Goal: Transaction & Acquisition: Purchase product/service

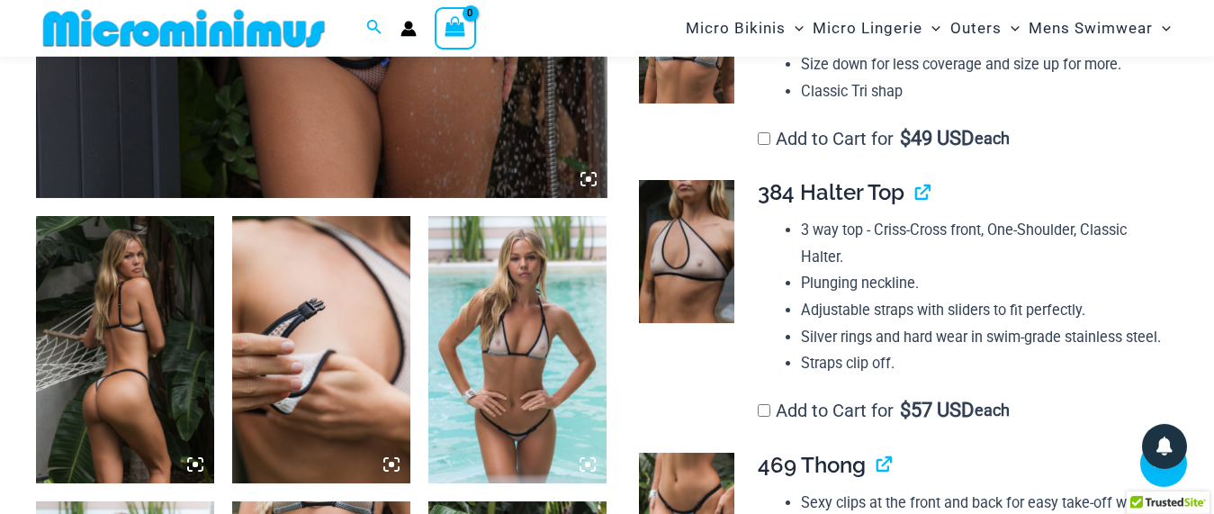
scroll to position [837, 0]
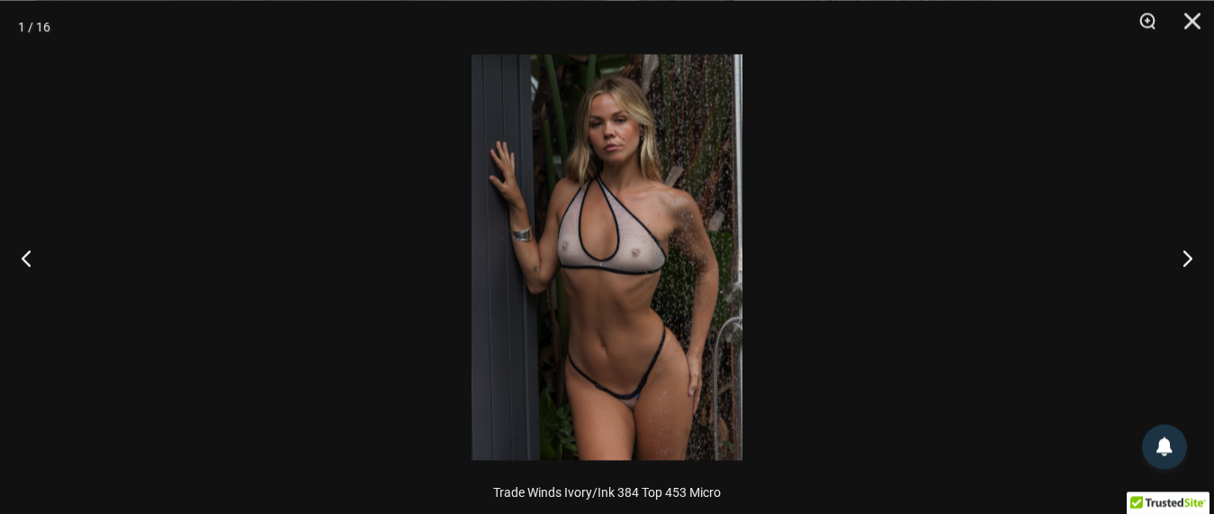
click at [607, 249] on img at bounding box center [607, 257] width 271 height 406
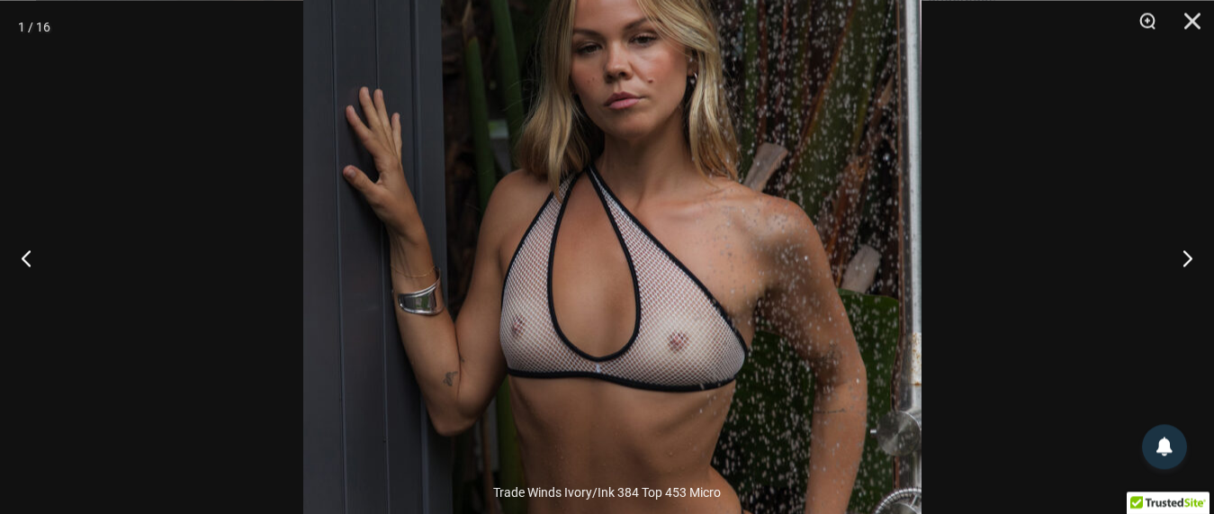
click at [635, 418] on img at bounding box center [612, 351] width 618 height 927
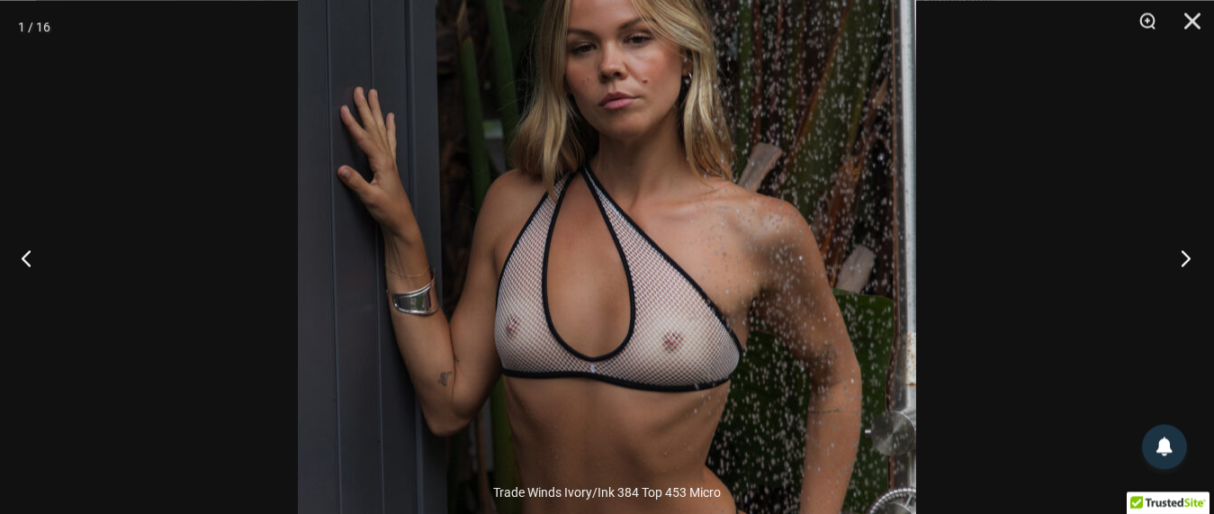
click at [1178, 261] on button "Next" at bounding box center [1181, 257] width 68 height 90
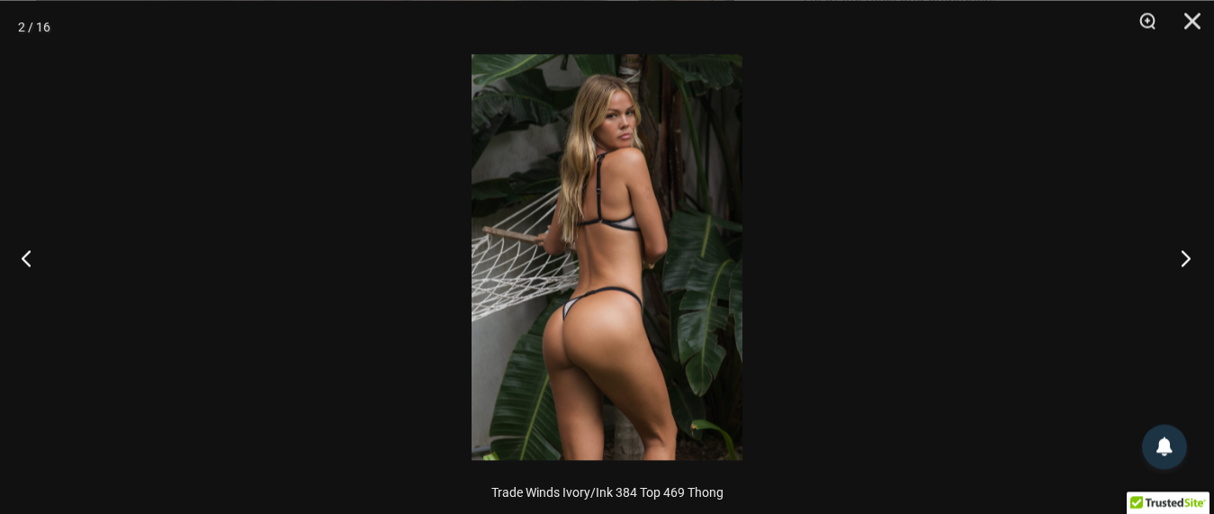
click at [1178, 261] on button "Next" at bounding box center [1181, 257] width 68 height 90
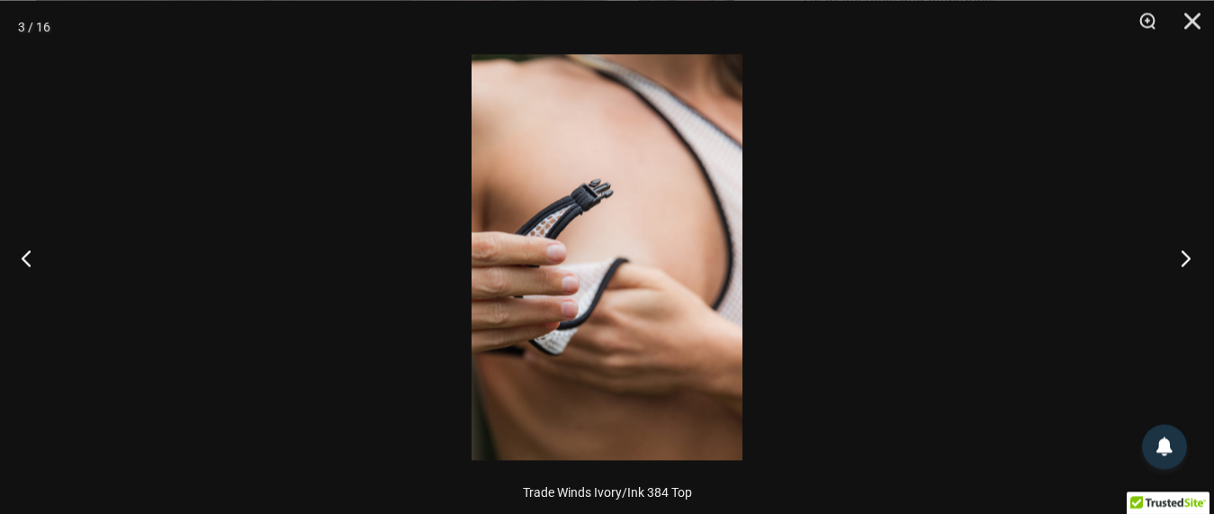
click at [1178, 261] on button "Next" at bounding box center [1181, 257] width 68 height 90
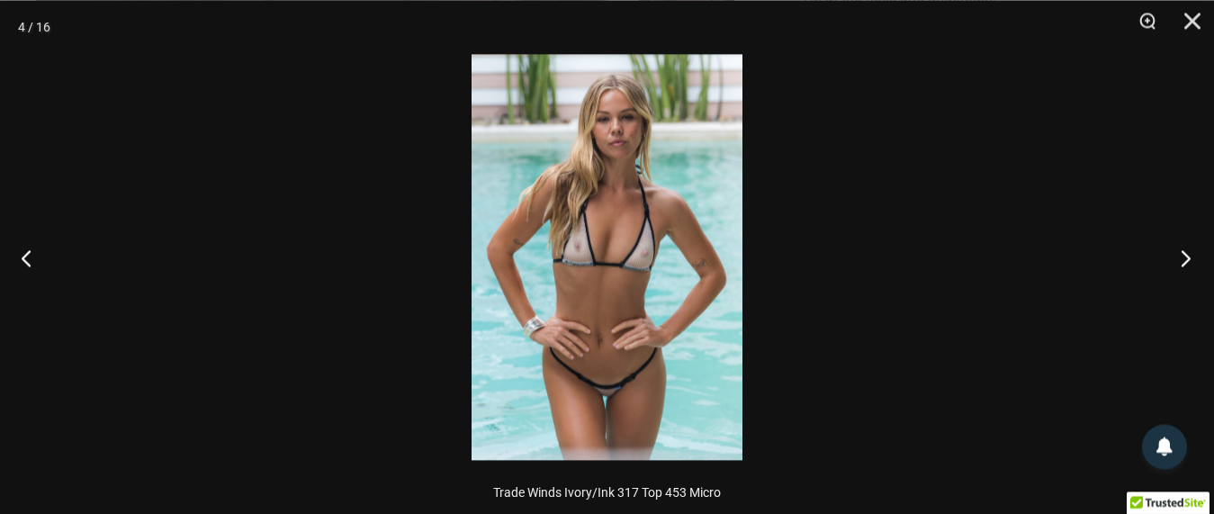
click at [1178, 261] on button "Next" at bounding box center [1181, 257] width 68 height 90
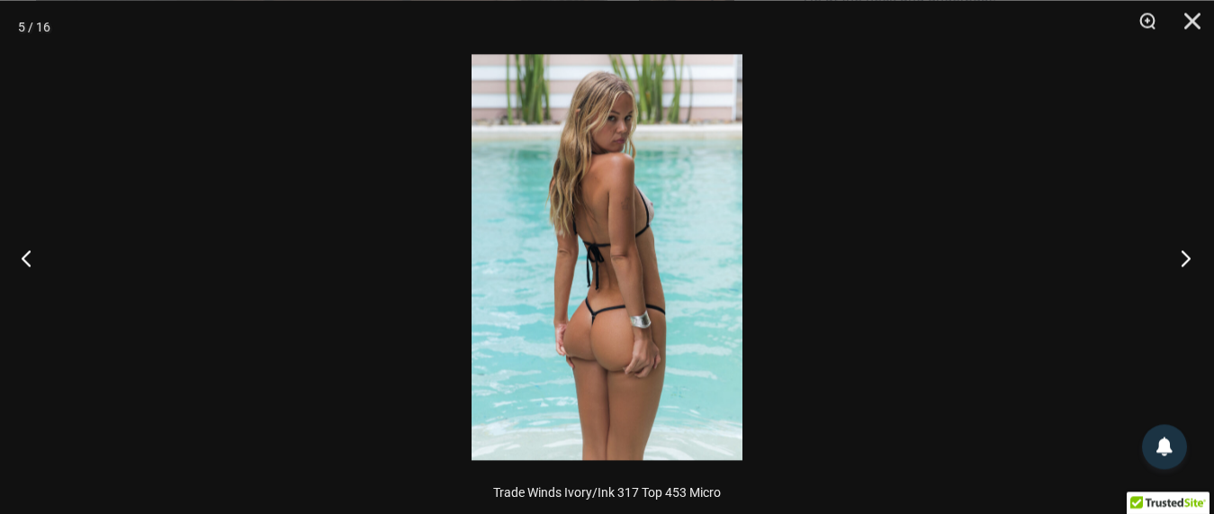
click at [1178, 261] on button "Next" at bounding box center [1181, 257] width 68 height 90
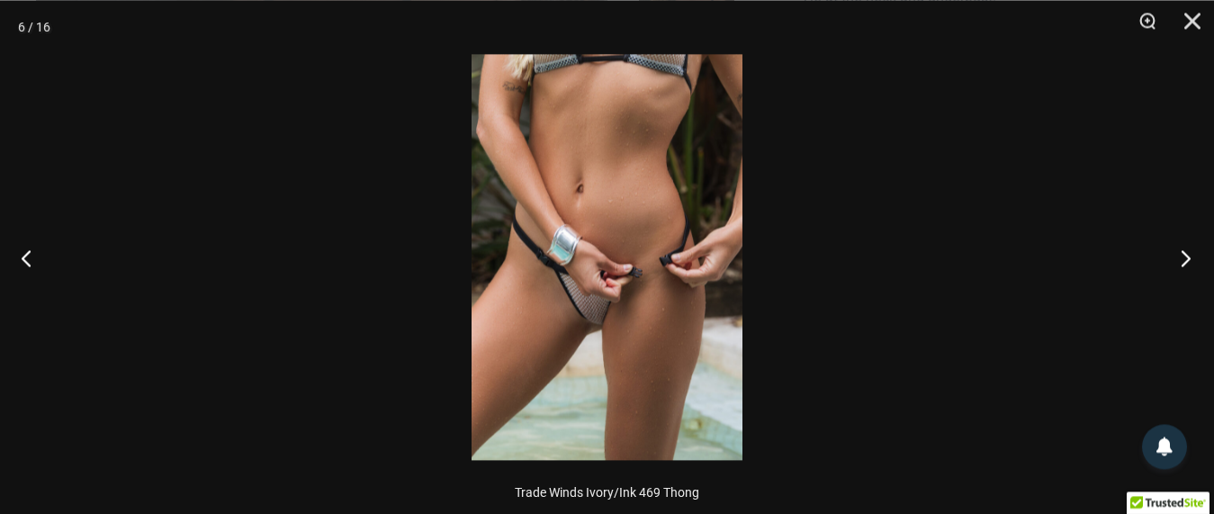
click at [1178, 261] on button "Next" at bounding box center [1181, 257] width 68 height 90
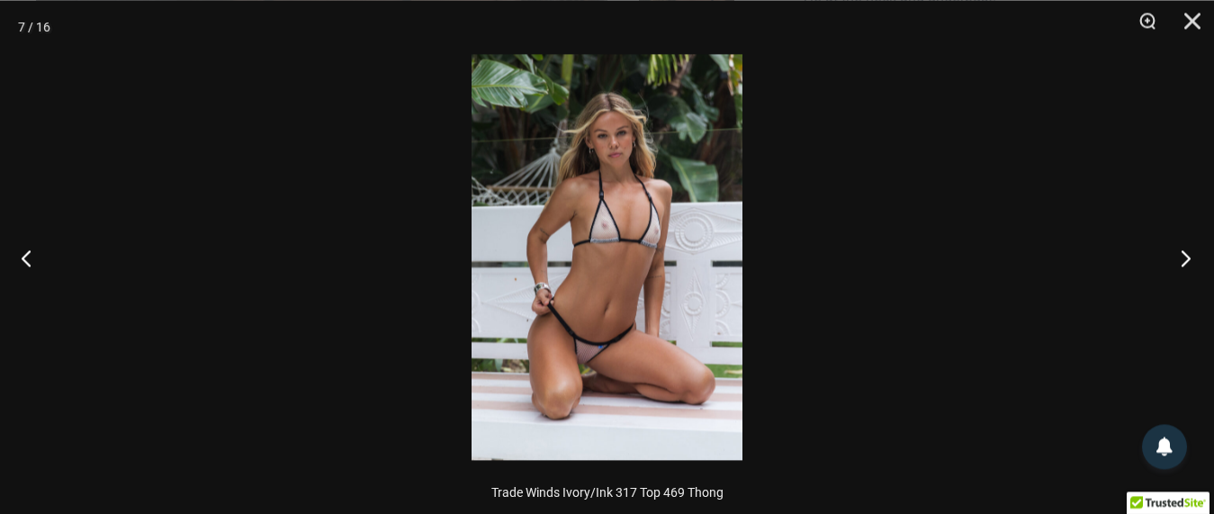
click at [1178, 261] on button "Next" at bounding box center [1181, 257] width 68 height 90
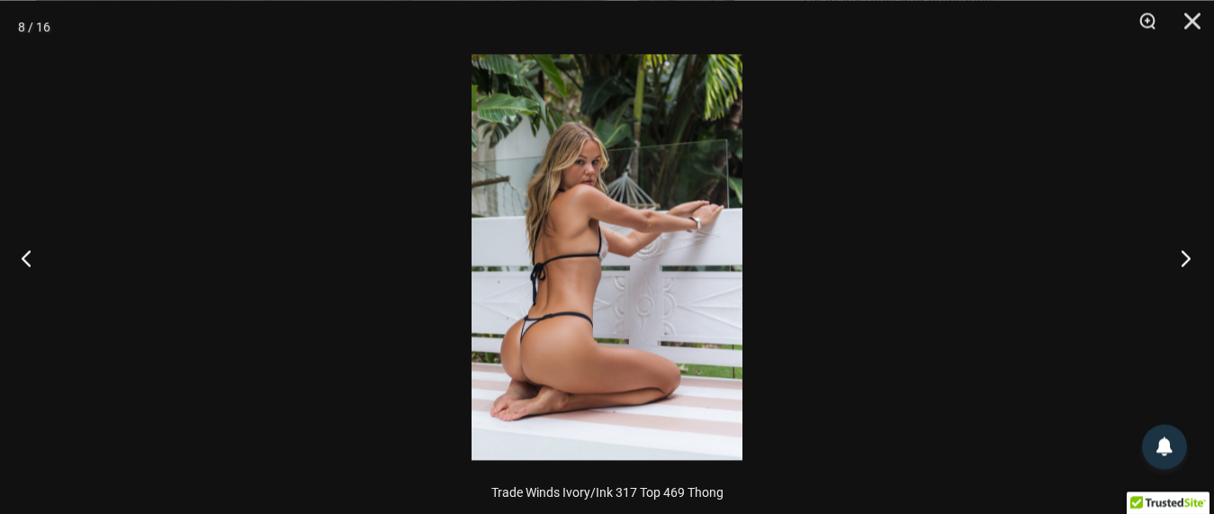
click at [1178, 261] on button "Next" at bounding box center [1181, 257] width 68 height 90
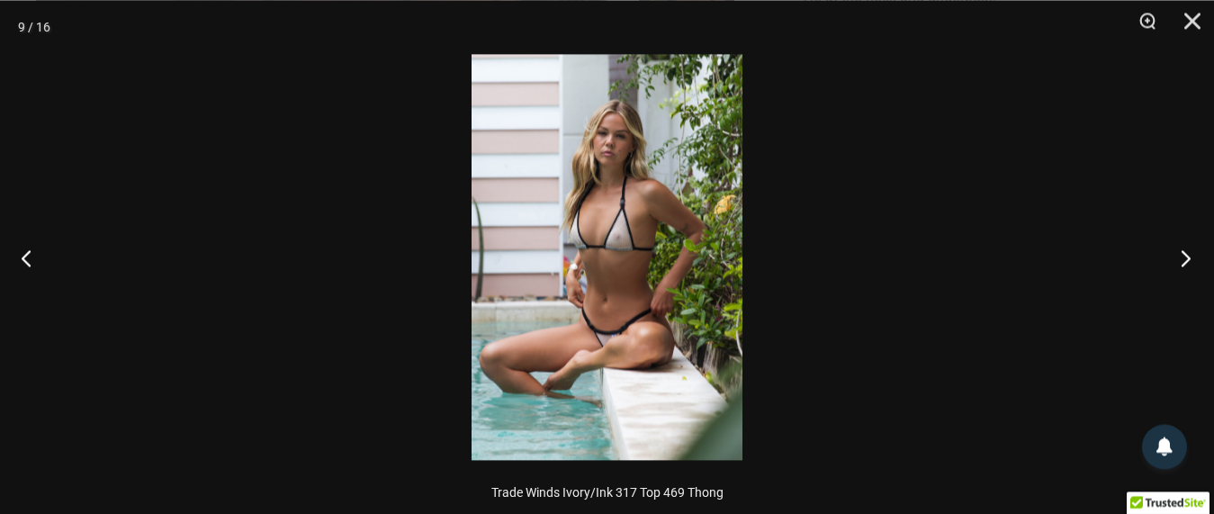
click at [1178, 261] on button "Next" at bounding box center [1181, 257] width 68 height 90
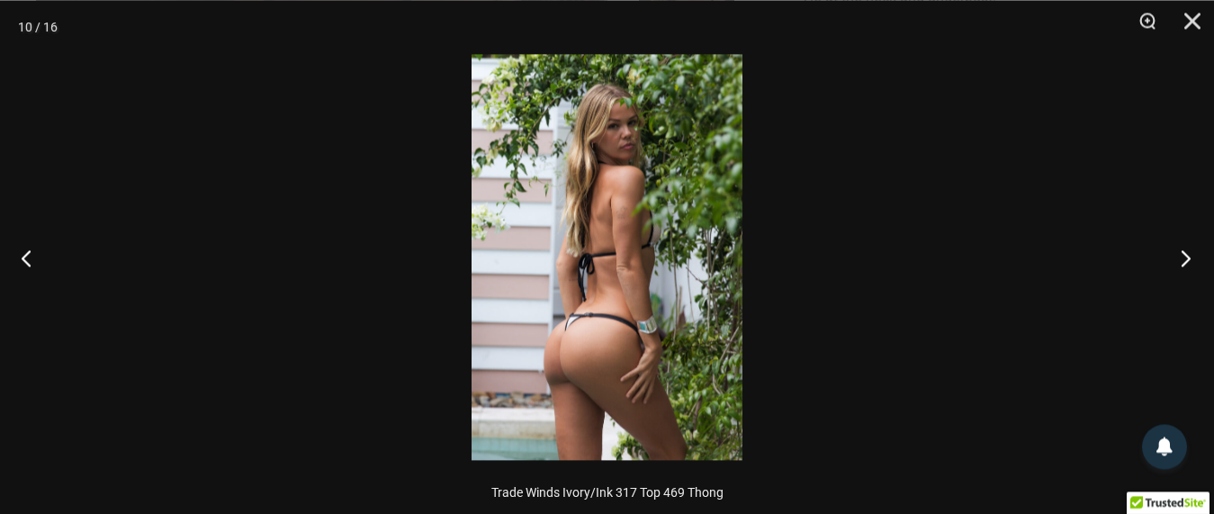
click at [1178, 261] on button "Next" at bounding box center [1181, 257] width 68 height 90
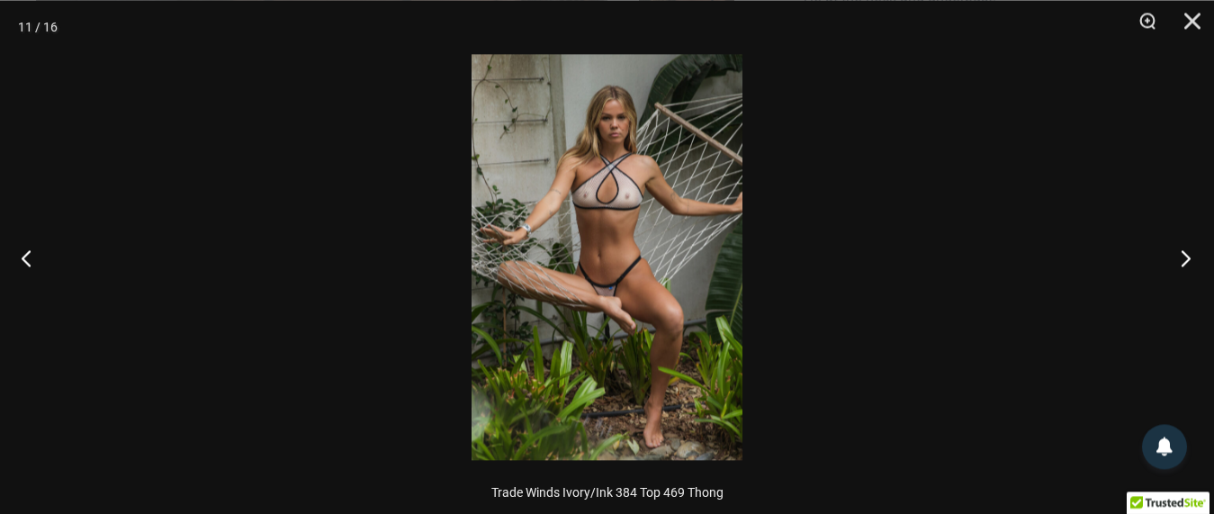
click at [1178, 261] on button "Next" at bounding box center [1181, 257] width 68 height 90
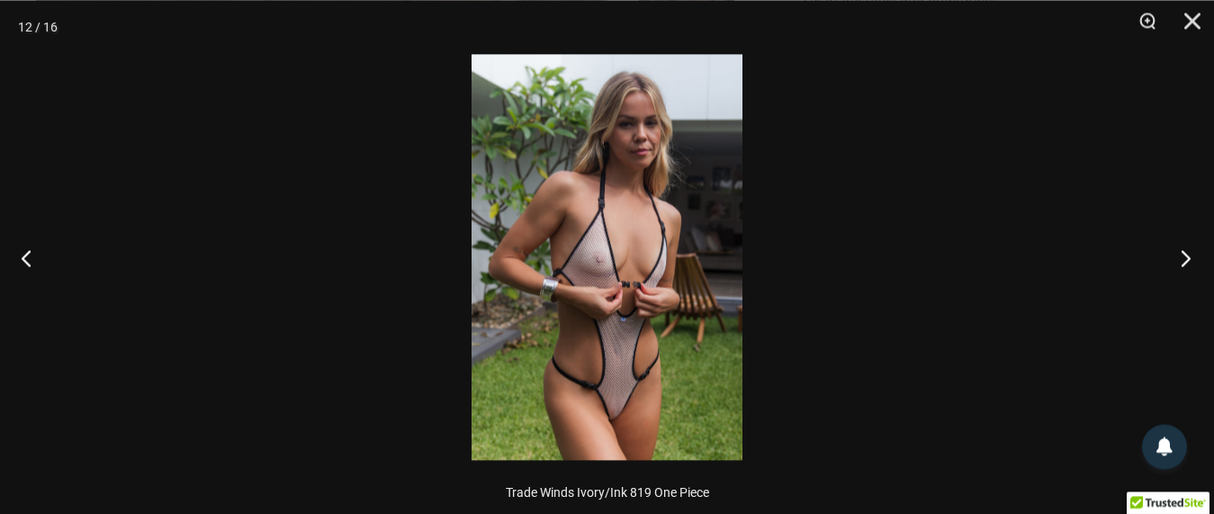
click at [1178, 261] on button "Next" at bounding box center [1181, 257] width 68 height 90
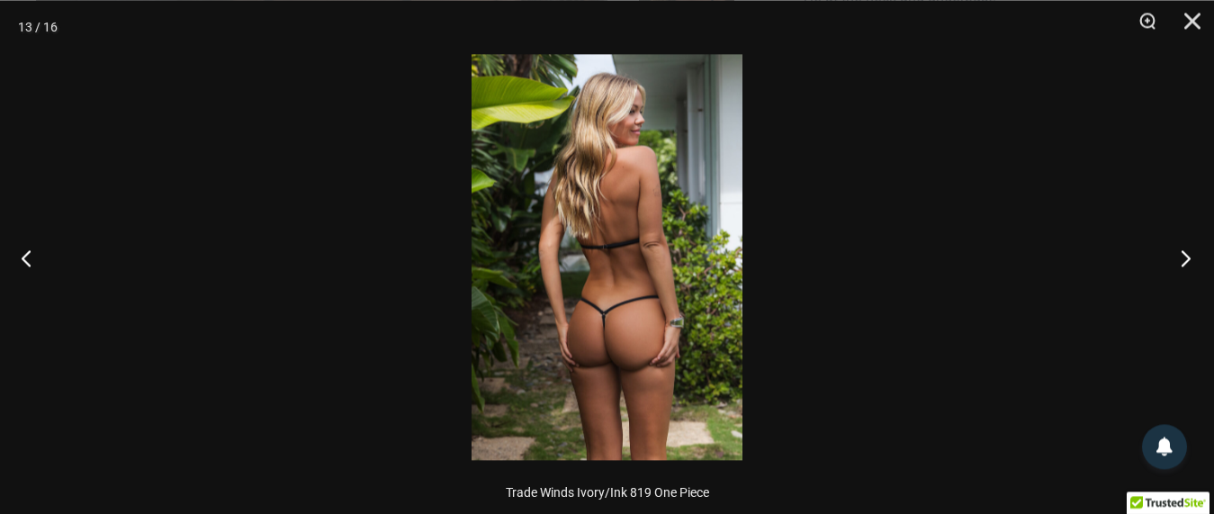
click at [1178, 261] on button "Next" at bounding box center [1181, 257] width 68 height 90
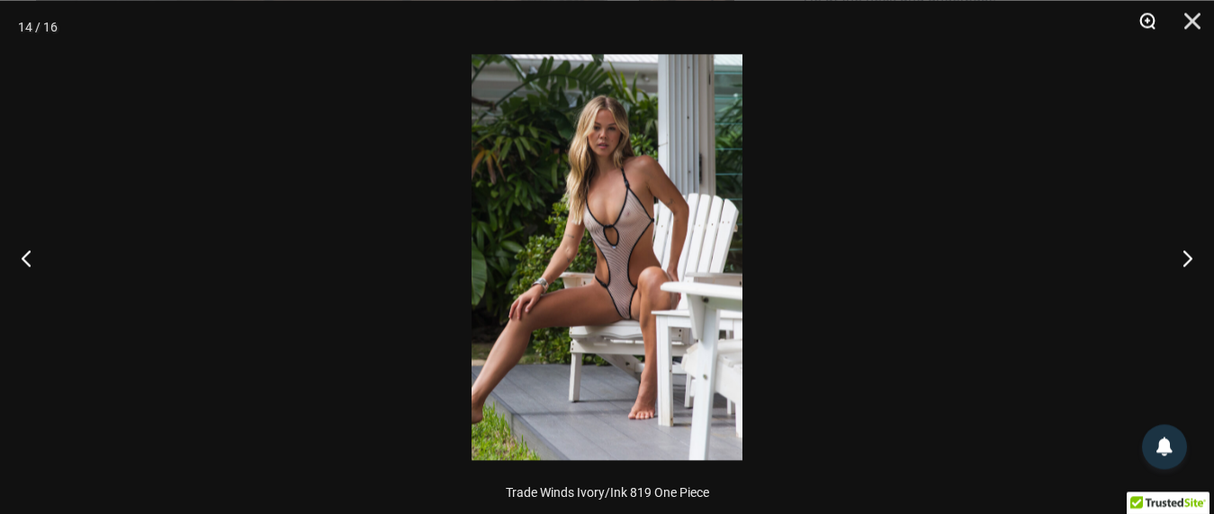
click at [1150, 14] on button "Zoom" at bounding box center [1141, 27] width 45 height 54
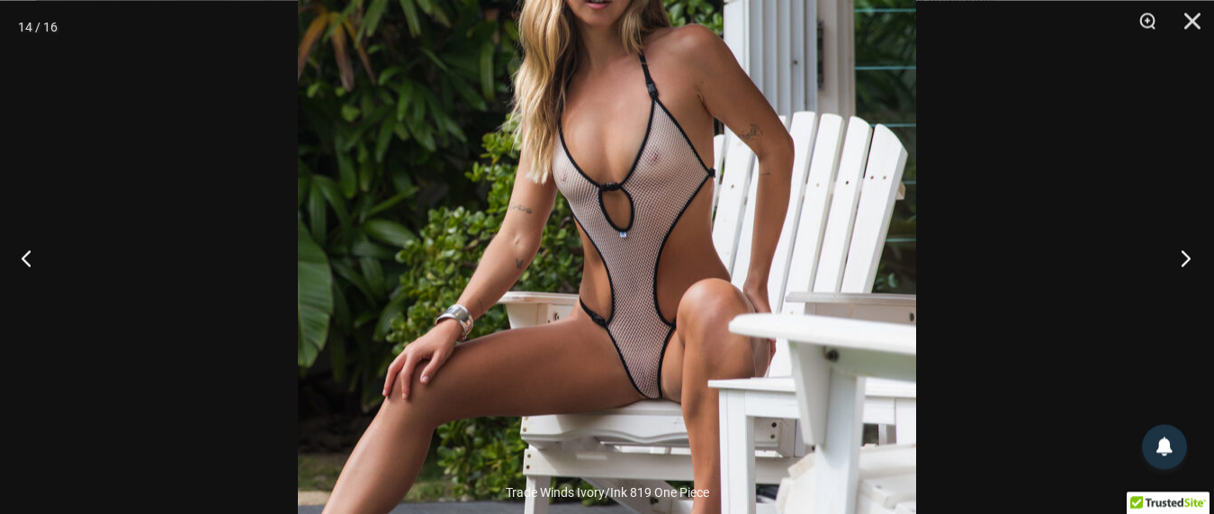
click at [1185, 255] on button "Next" at bounding box center [1181, 257] width 68 height 90
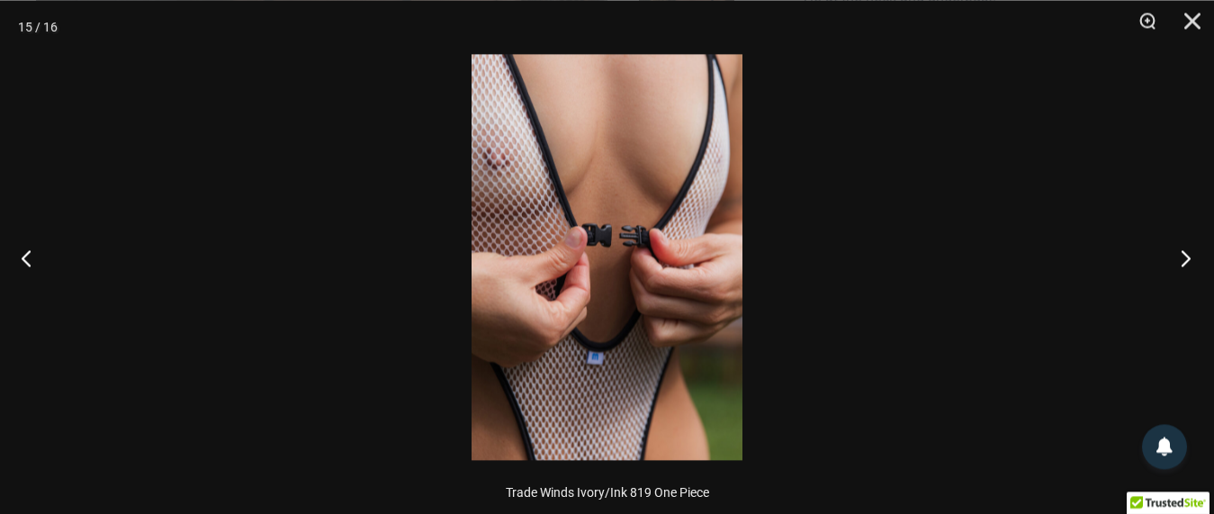
click at [1185, 255] on button "Next" at bounding box center [1181, 257] width 68 height 90
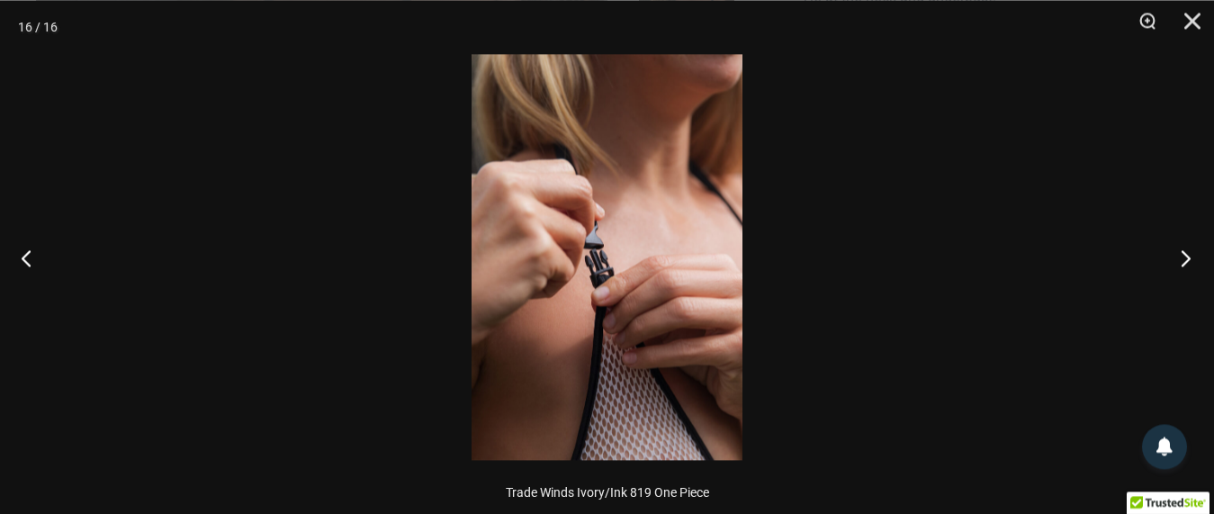
click at [1185, 255] on button "Next" at bounding box center [1181, 257] width 68 height 90
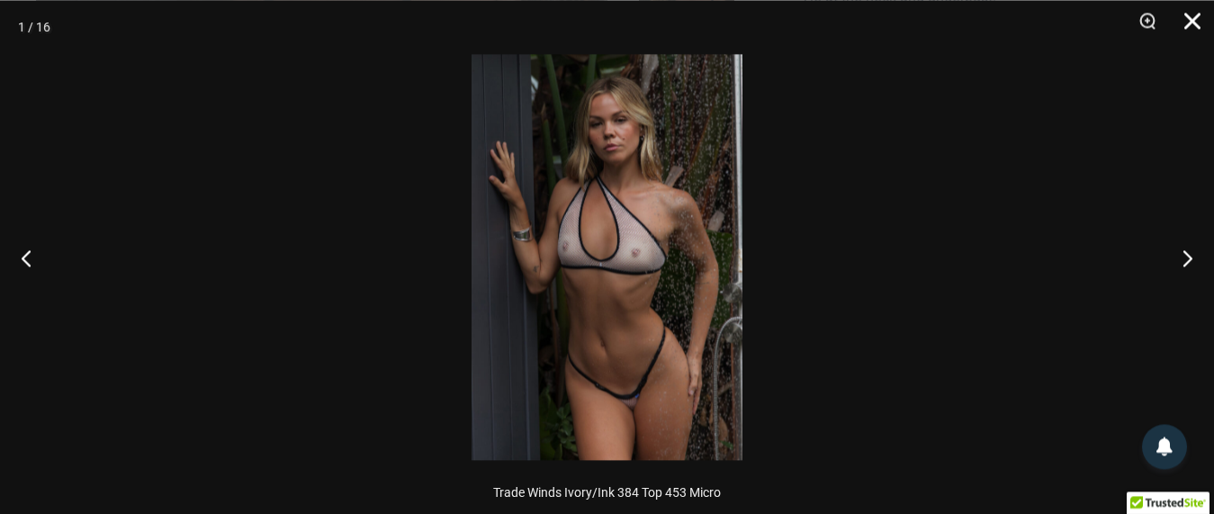
click at [1191, 20] on button "Close" at bounding box center [1186, 27] width 45 height 54
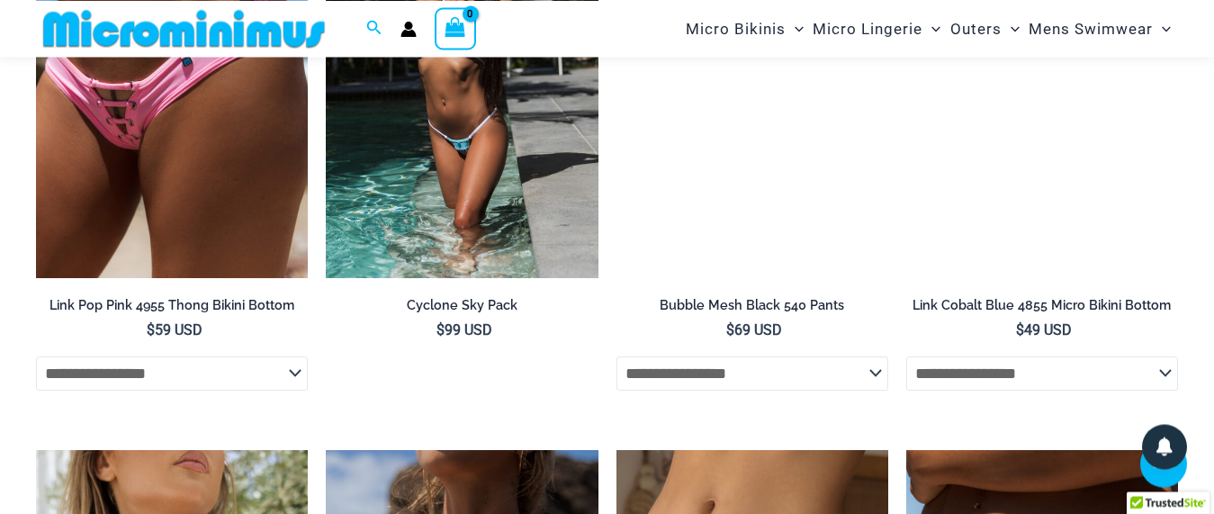
scroll to position [5904, 0]
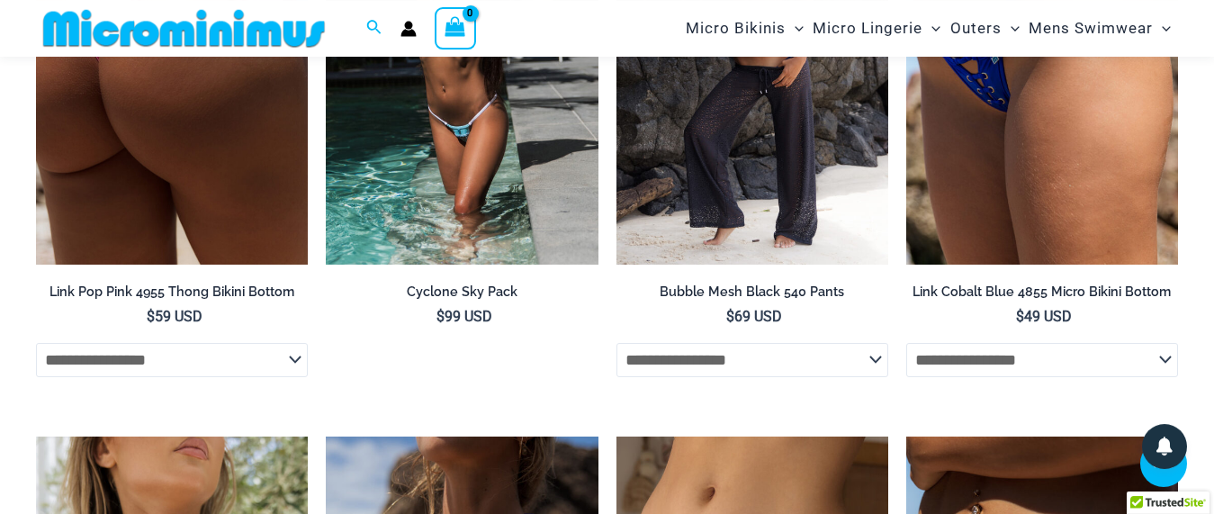
click at [167, 243] on img at bounding box center [172, 60] width 272 height 408
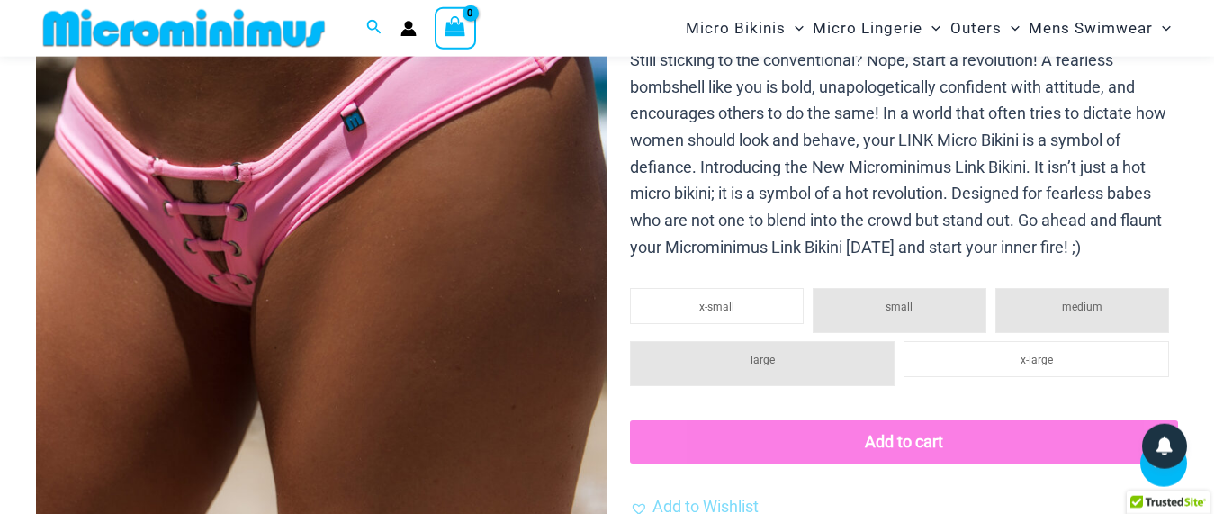
scroll to position [443, 0]
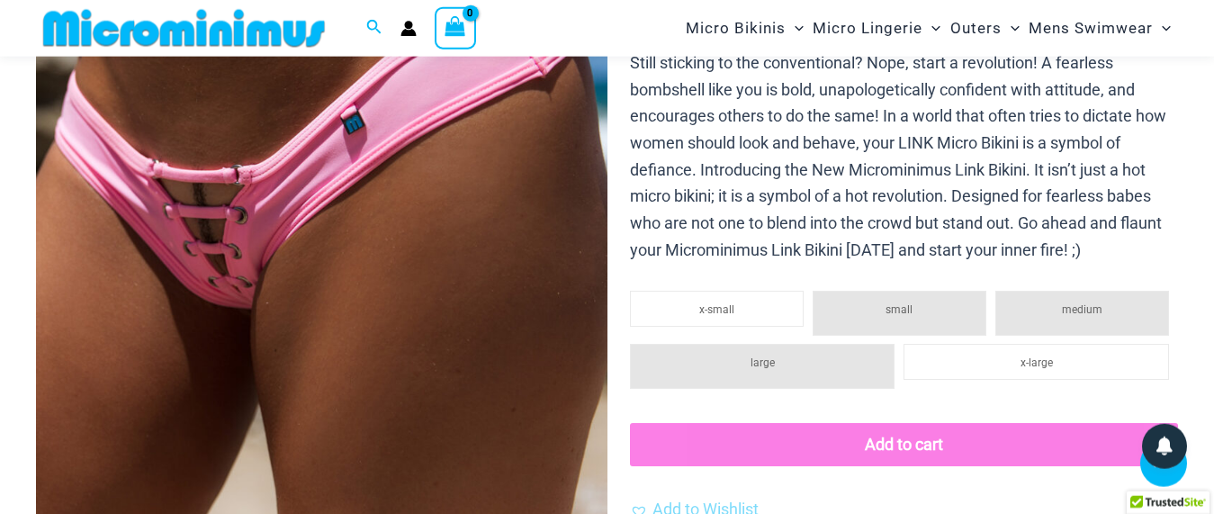
click at [265, 237] on img at bounding box center [322, 149] width 572 height 857
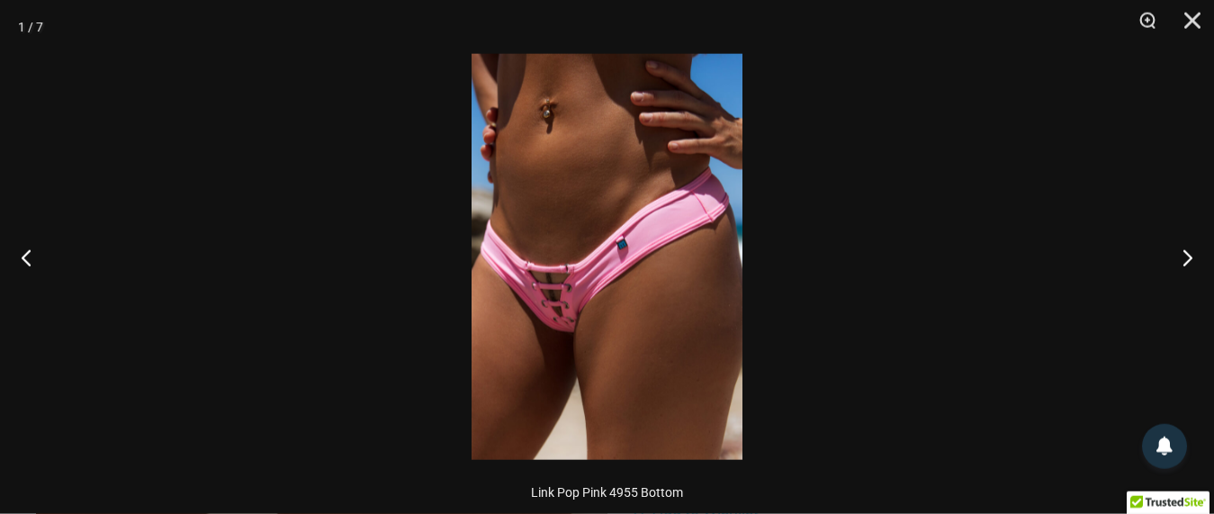
click at [631, 284] on img at bounding box center [607, 257] width 271 height 406
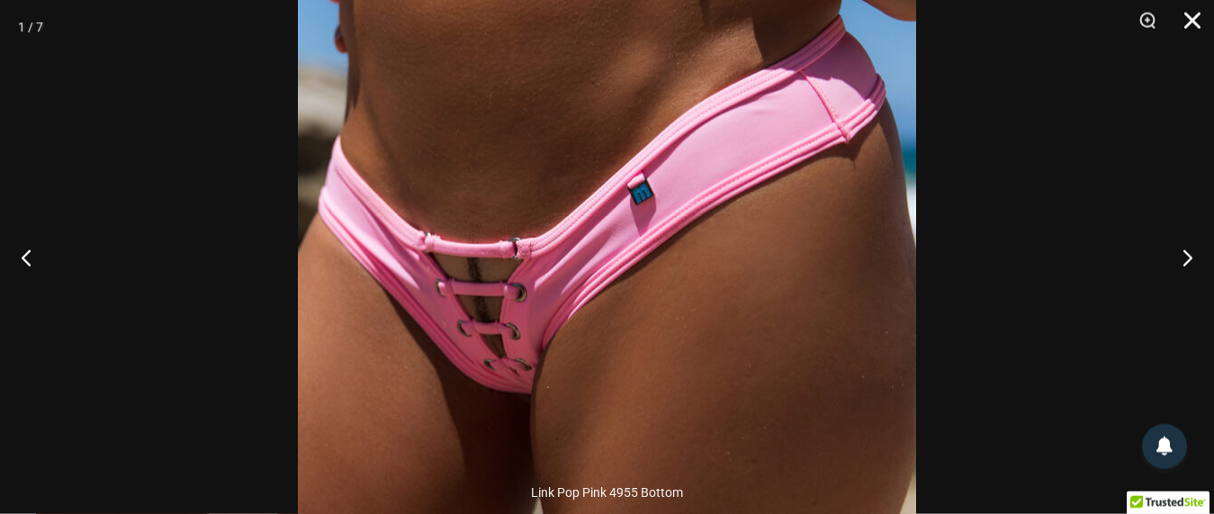
click at [1190, 23] on button "Close" at bounding box center [1186, 27] width 45 height 54
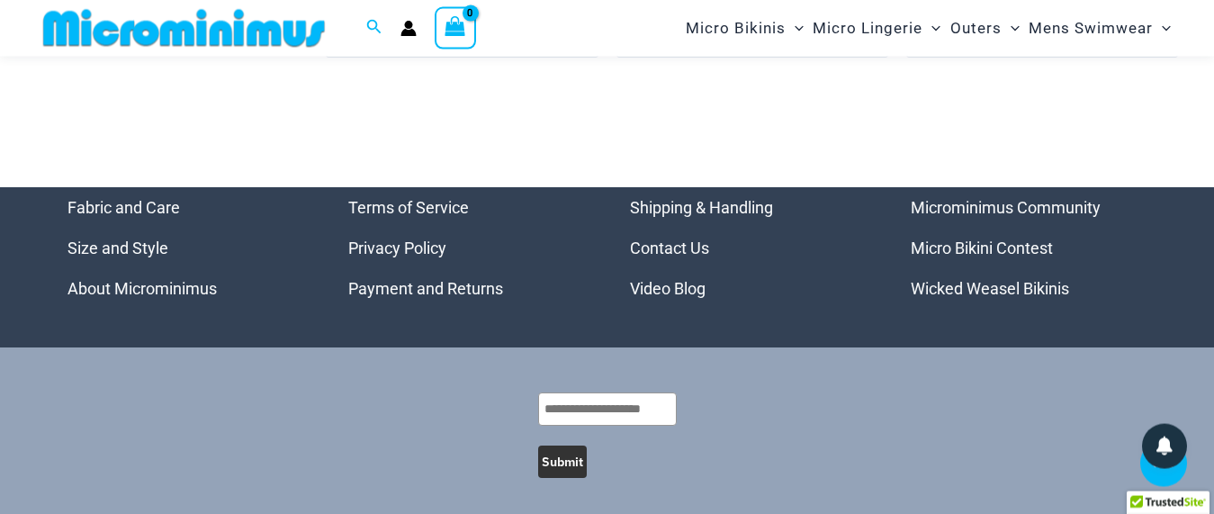
scroll to position [6604, 0]
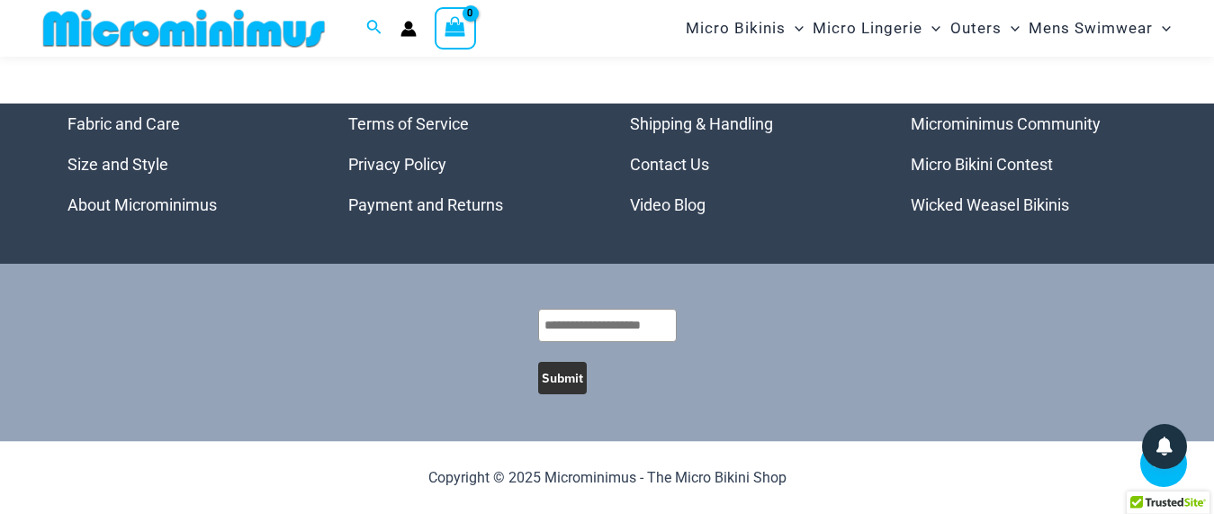
click at [943, 163] on link "Micro Bikini Contest" at bounding box center [982, 164] width 142 height 19
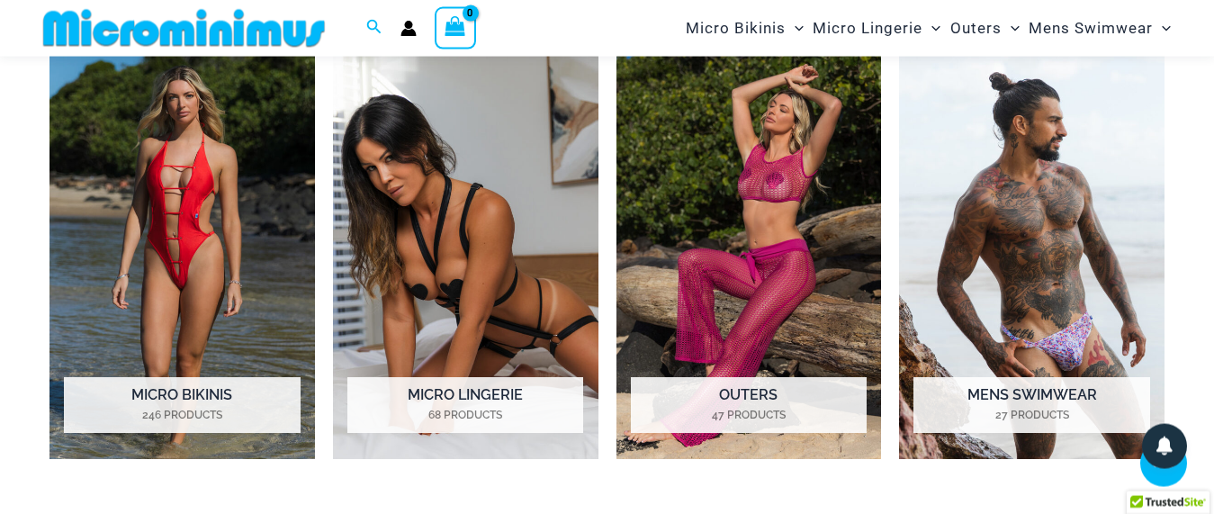
scroll to position [1278, 0]
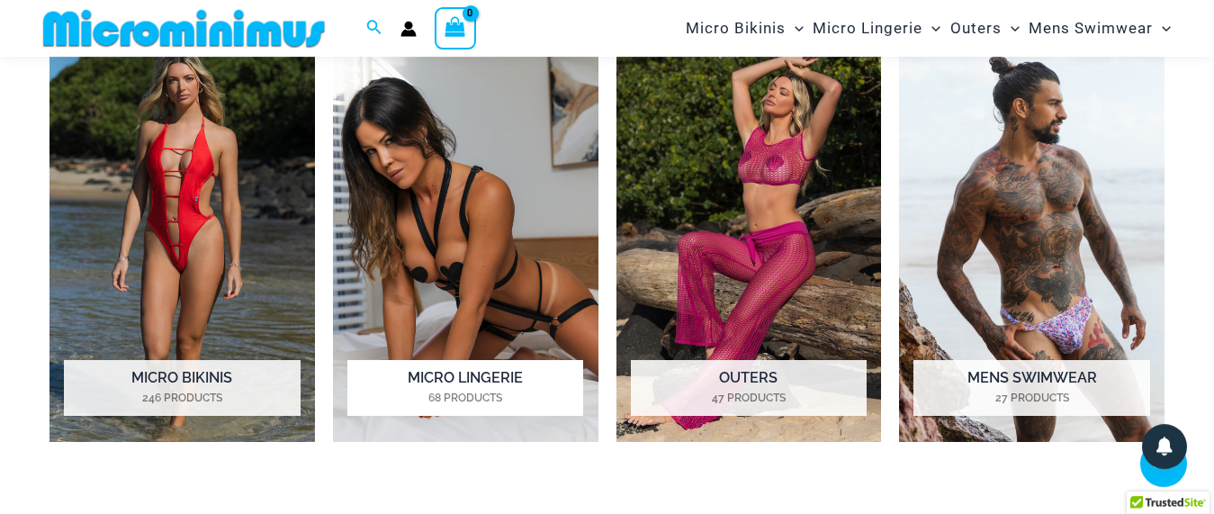
click at [514, 215] on img "Visit product category Micro Lingerie" at bounding box center [466, 237] width 266 height 411
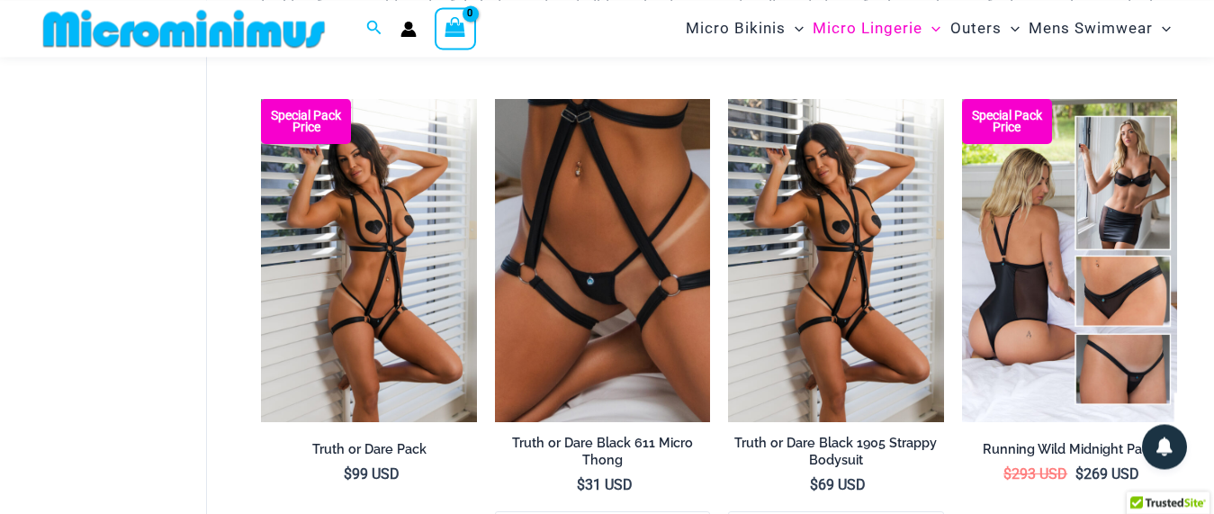
scroll to position [256, 0]
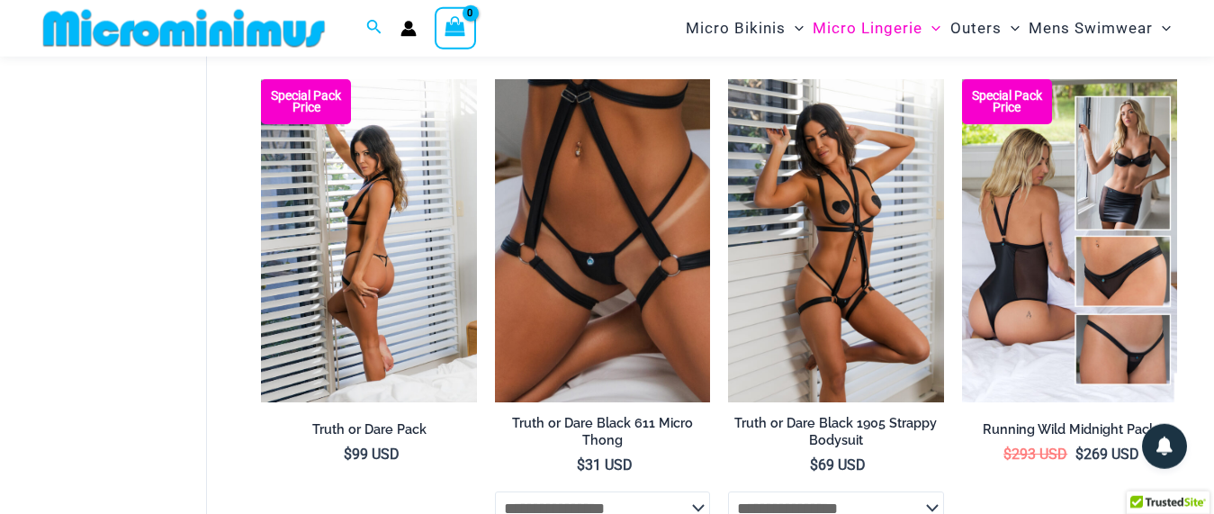
click at [385, 211] on img at bounding box center [368, 240] width 215 height 323
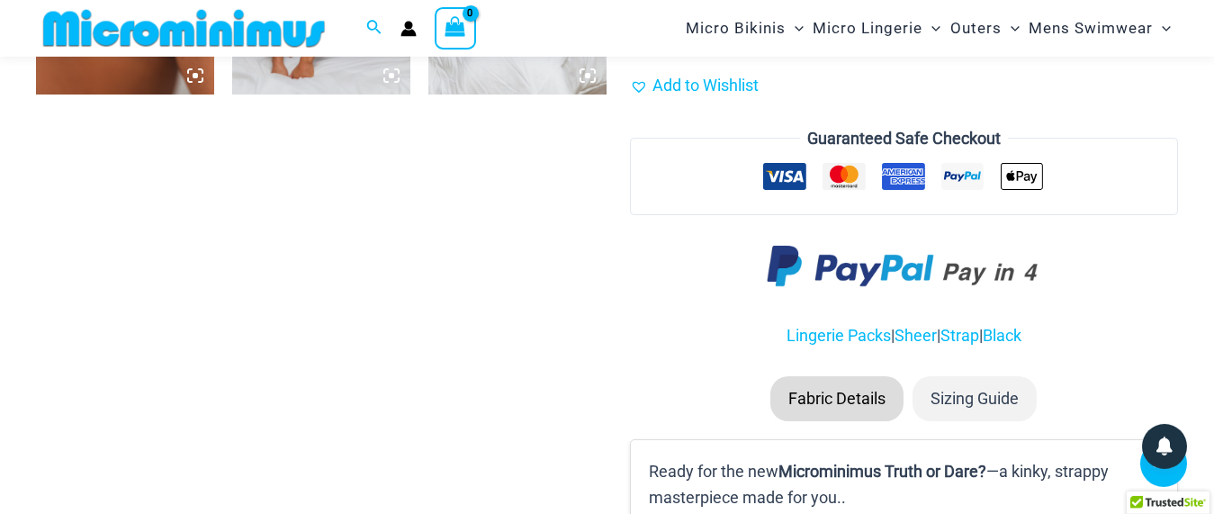
scroll to position [323, 0]
